Goal: Book appointment/travel/reservation

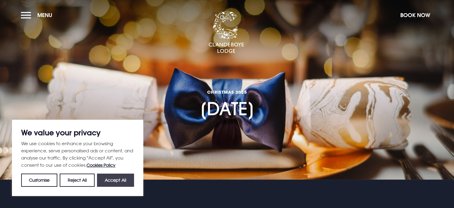
click at [117, 178] on button "Accept All" at bounding box center [115, 179] width 37 height 13
checkbox input "true"
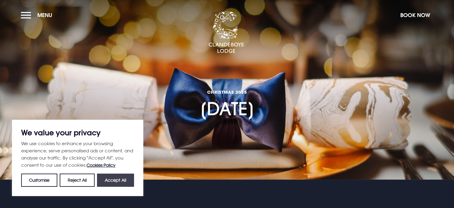
checkbox input "true"
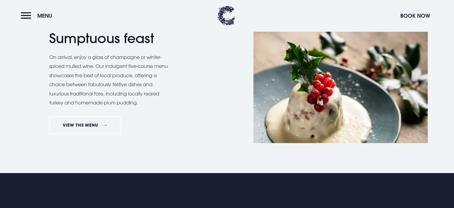
scroll to position [490, 0]
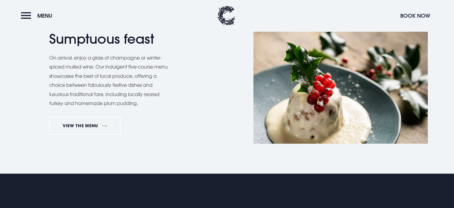
click at [424, 16] on button "Book Now" at bounding box center [415, 15] width 36 height 13
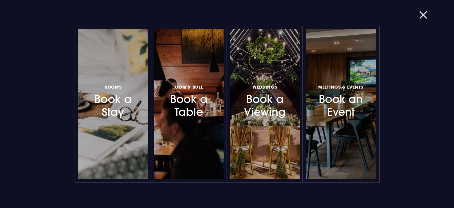
scroll to position [502, 0]
click at [425, 17] on button "button" at bounding box center [427, 15] width 16 height 6
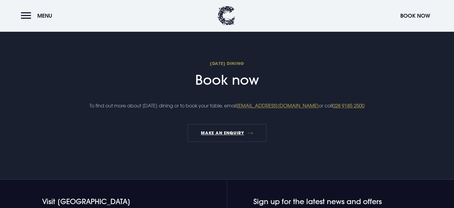
scroll to position [657, 0]
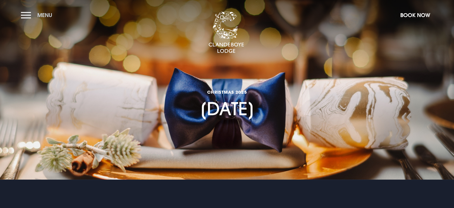
click at [26, 16] on button "Menu" at bounding box center [38, 15] width 34 height 13
